Goal: Information Seeking & Learning: Learn about a topic

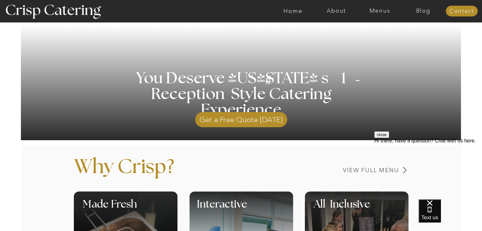
scroll to position [123, 0]
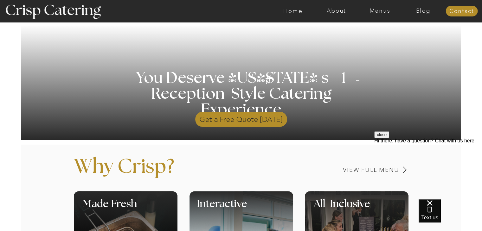
click at [236, 123] on p "Get a Free Quote Today" at bounding box center [241, 118] width 92 height 18
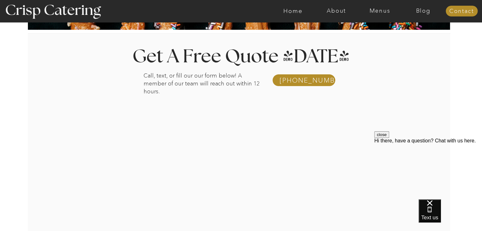
scroll to position [88, 0]
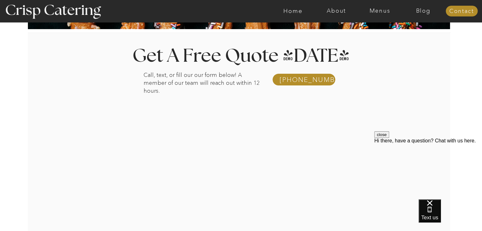
click at [225, 69] on div at bounding box center [244, 147] width 471 height 228
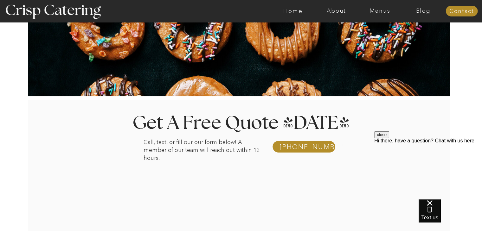
scroll to position [19, 0]
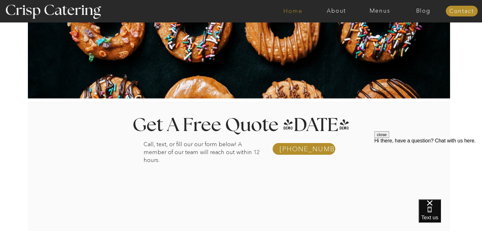
click at [299, 13] on nav "Home" at bounding box center [292, 11] width 43 height 6
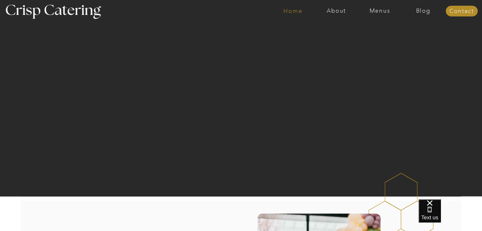
click at [288, 10] on nav "Home" at bounding box center [292, 11] width 43 height 6
click at [378, 12] on nav "Menus" at bounding box center [379, 11] width 43 height 6
click at [370, 40] on nav "Winter (Sep-Feb)" at bounding box center [379, 37] width 52 height 6
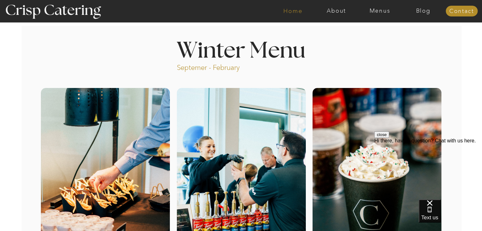
click at [288, 10] on nav "Home" at bounding box center [292, 11] width 43 height 6
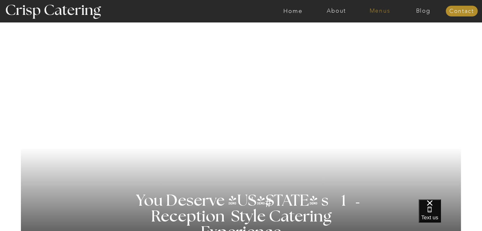
click at [378, 12] on nav "Menus" at bounding box center [379, 11] width 43 height 6
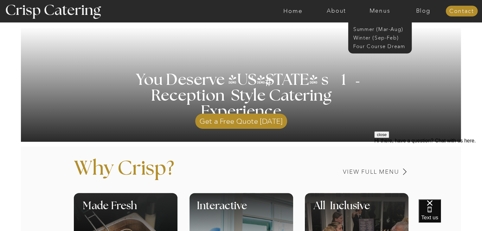
scroll to position [119, 0]
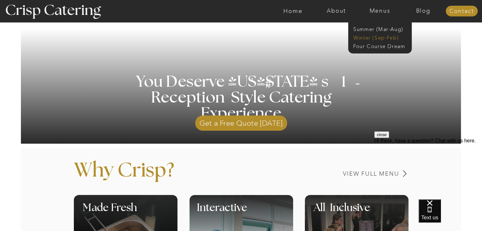
click at [367, 40] on nav "Winter (Sep-Feb)" at bounding box center [379, 37] width 52 height 6
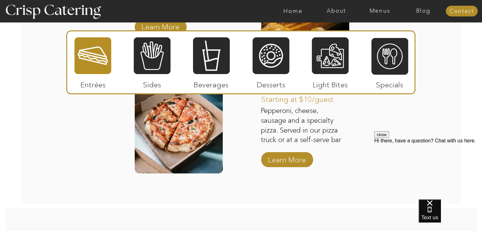
scroll to position [1058, 0]
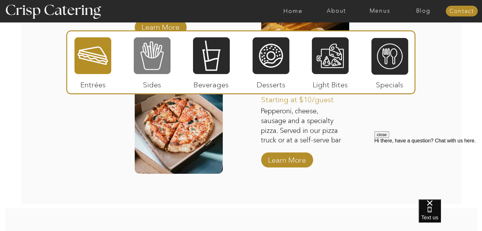
click at [142, 62] on div at bounding box center [152, 56] width 37 height 38
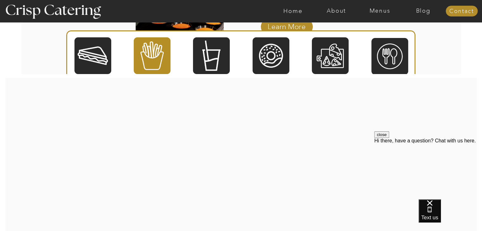
scroll to position [1318, 0]
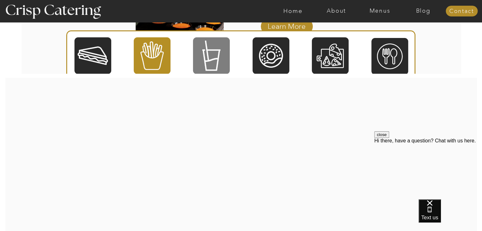
click at [213, 53] on div at bounding box center [211, 56] width 37 height 38
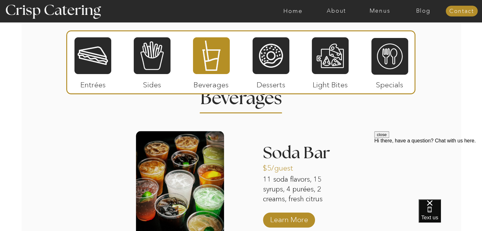
scroll to position [755, 0]
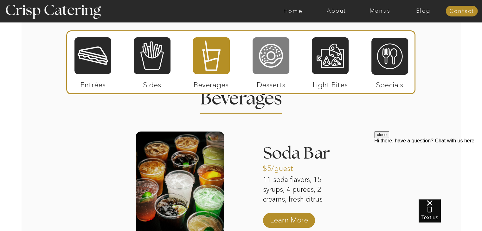
drag, startPoint x: 284, startPoint y: 62, endPoint x: 279, endPoint y: 57, distance: 7.0
click at [279, 57] on div at bounding box center [271, 56] width 37 height 38
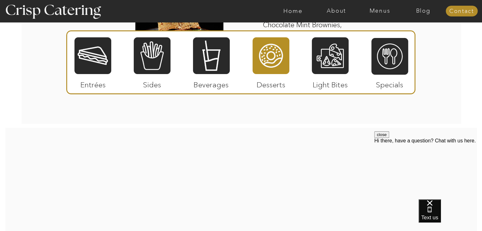
scroll to position [1180, 0]
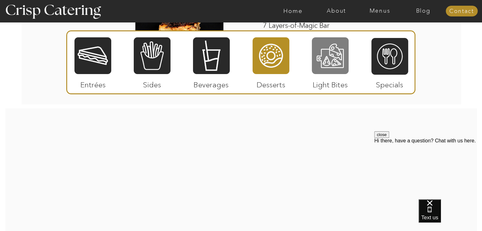
click at [334, 61] on div at bounding box center [330, 56] width 37 height 38
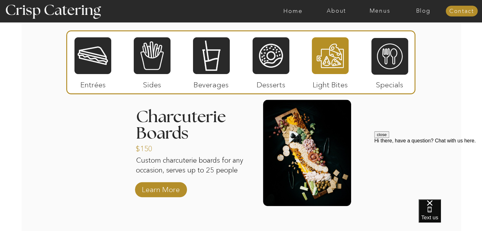
scroll to position [797, 0]
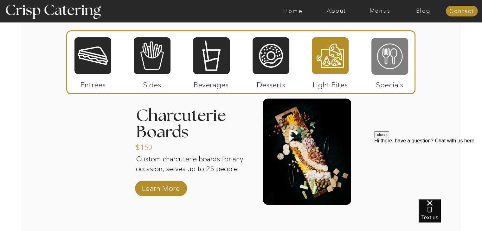
click at [393, 75] on div at bounding box center [390, 56] width 37 height 38
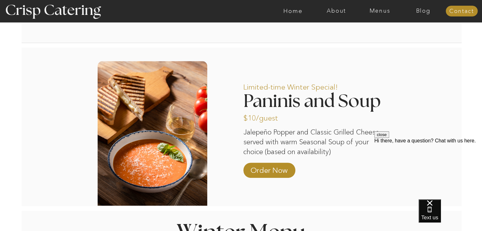
scroll to position [494, 0]
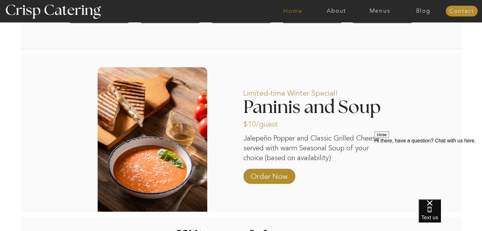
click at [294, 13] on nav "Home" at bounding box center [292, 11] width 43 height 6
